Goal: Information Seeking & Learning: Learn about a topic

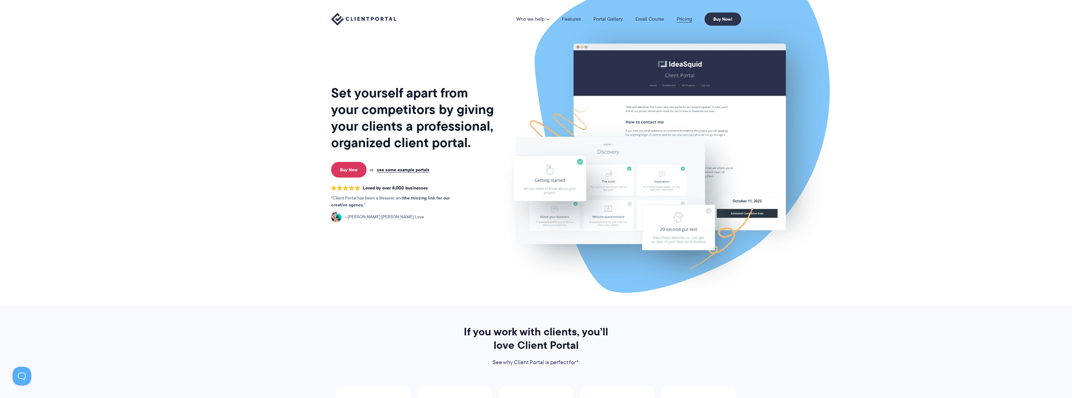
click at [683, 20] on link "Pricing" at bounding box center [684, 19] width 15 height 5
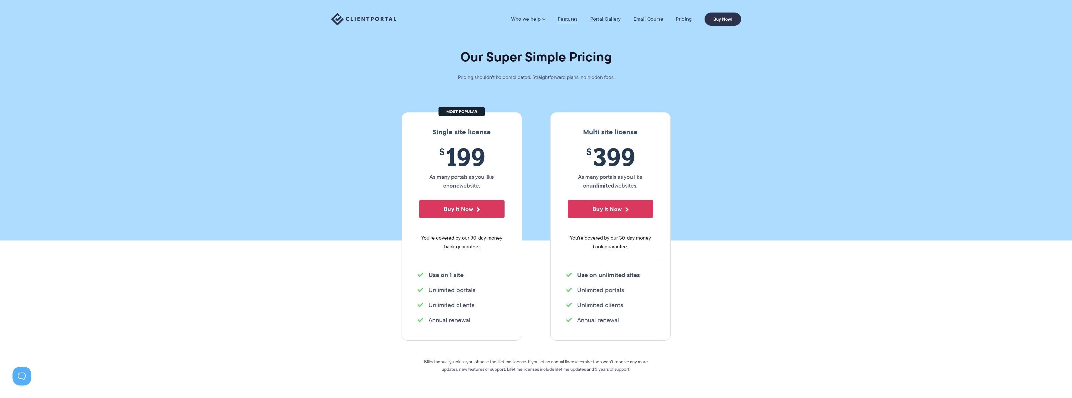
click at [567, 20] on link "Features" at bounding box center [568, 19] width 20 height 6
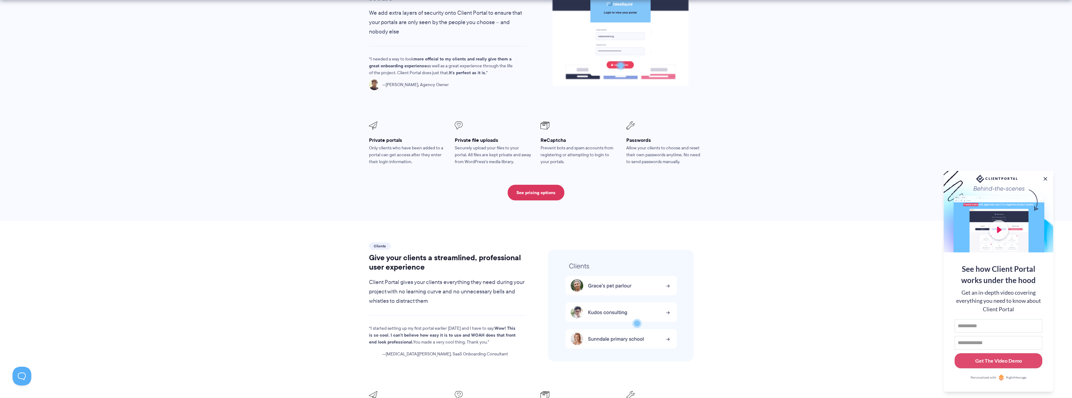
scroll to position [1096, 0]
